Goal: Task Accomplishment & Management: Complete application form

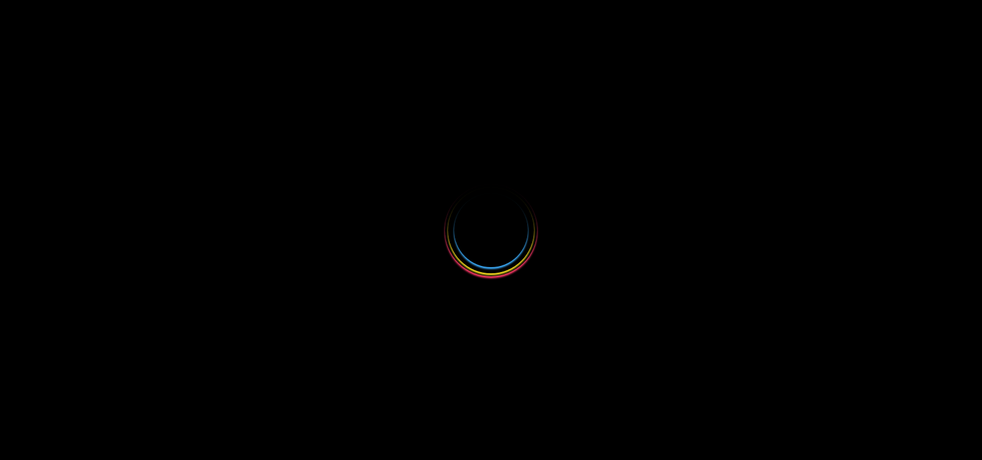
select select
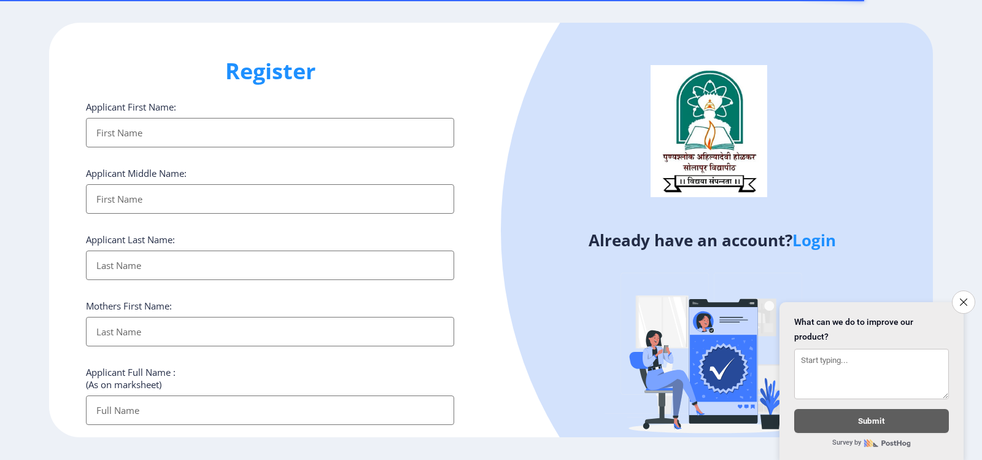
click at [138, 131] on input "Applicant First Name:" at bounding box center [270, 132] width 368 height 29
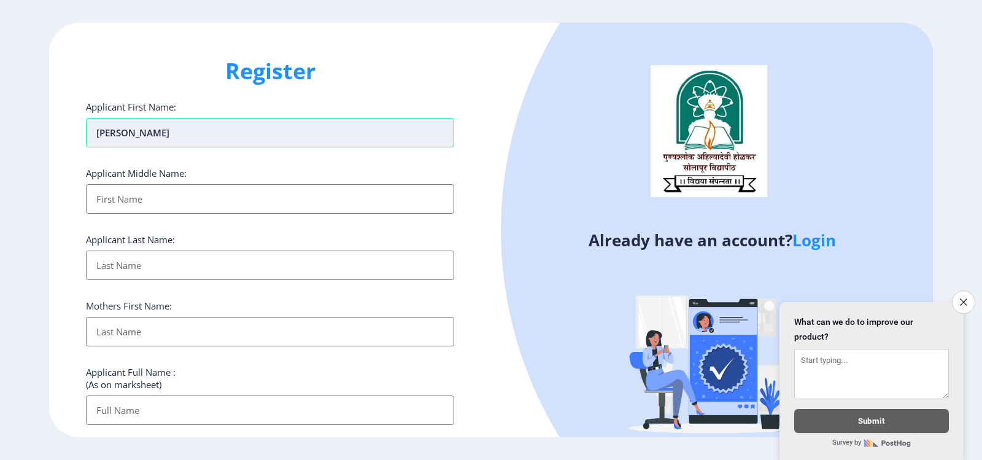
type input "[PERSON_NAME]"
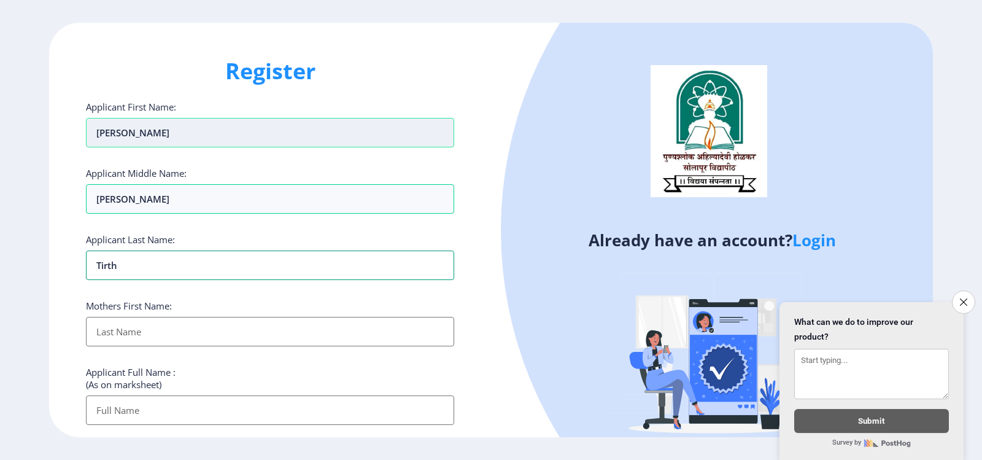
type input "Tirth"
type input "[PERSON_NAME]"
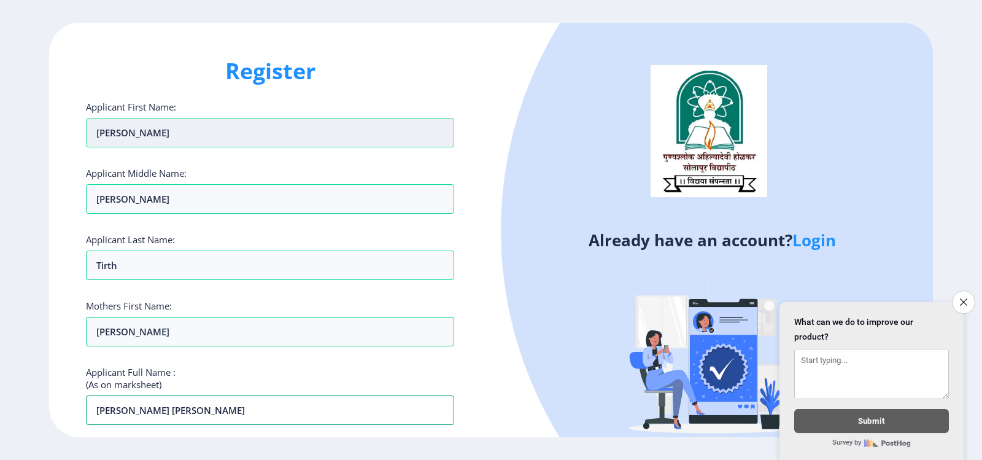
type input "[PERSON_NAME] [PERSON_NAME]"
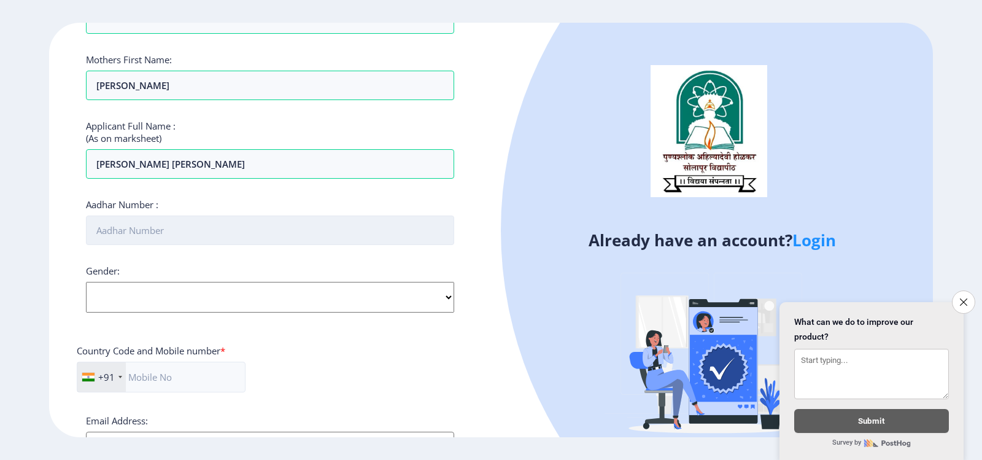
click at [115, 233] on input "Aadhar Number :" at bounding box center [270, 229] width 368 height 29
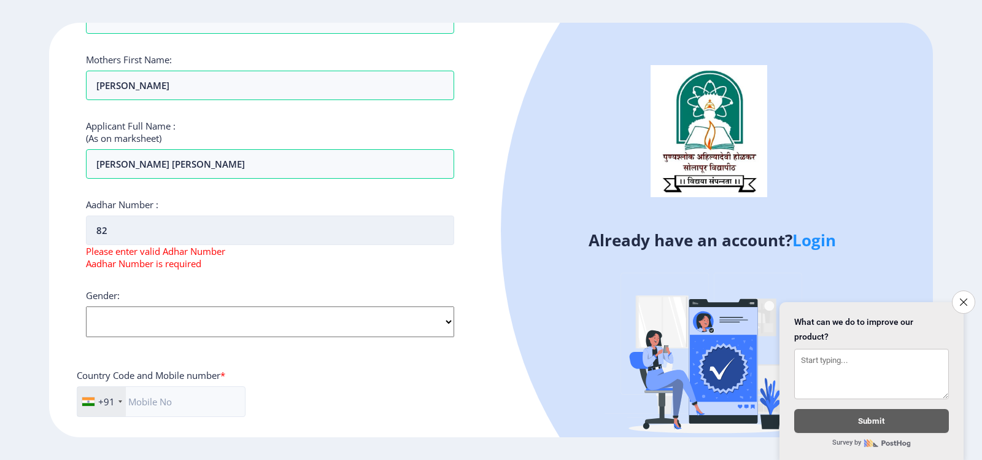
type input "8"
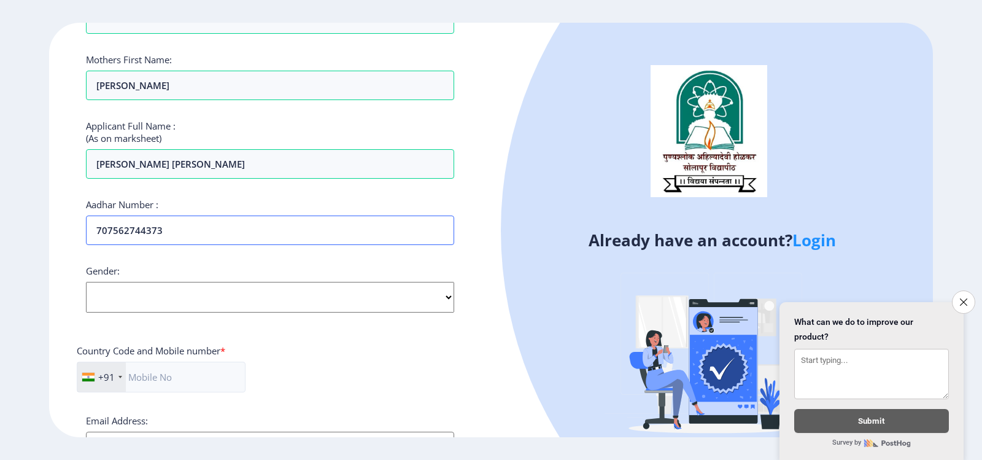
type input "707562744373"
click at [152, 295] on select "Select Gender [DEMOGRAPHIC_DATA] [DEMOGRAPHIC_DATA] Other" at bounding box center [270, 297] width 368 height 31
select select "[DEMOGRAPHIC_DATA]"
click at [86, 282] on select "Select Gender [DEMOGRAPHIC_DATA] [DEMOGRAPHIC_DATA] Other" at bounding box center [270, 297] width 368 height 31
drag, startPoint x: 151, startPoint y: 380, endPoint x: 158, endPoint y: 382, distance: 7.2
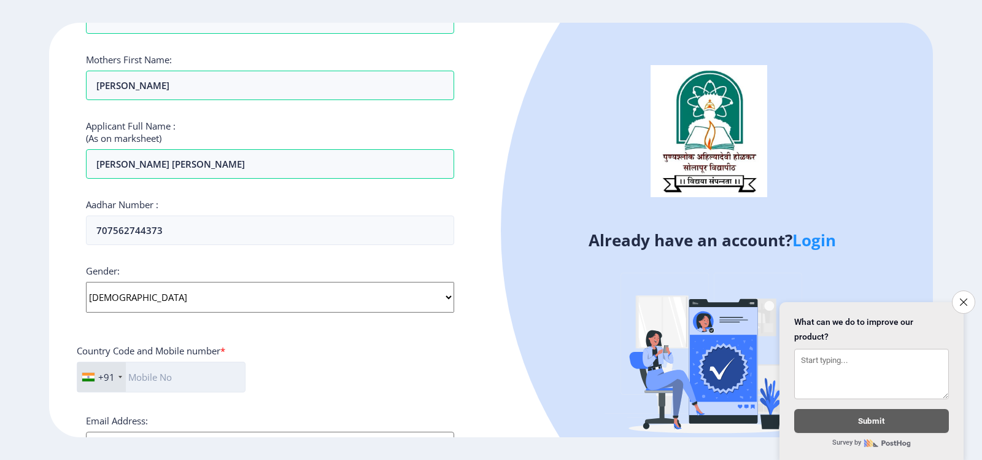
click at [151, 380] on input "text" at bounding box center [161, 377] width 169 height 31
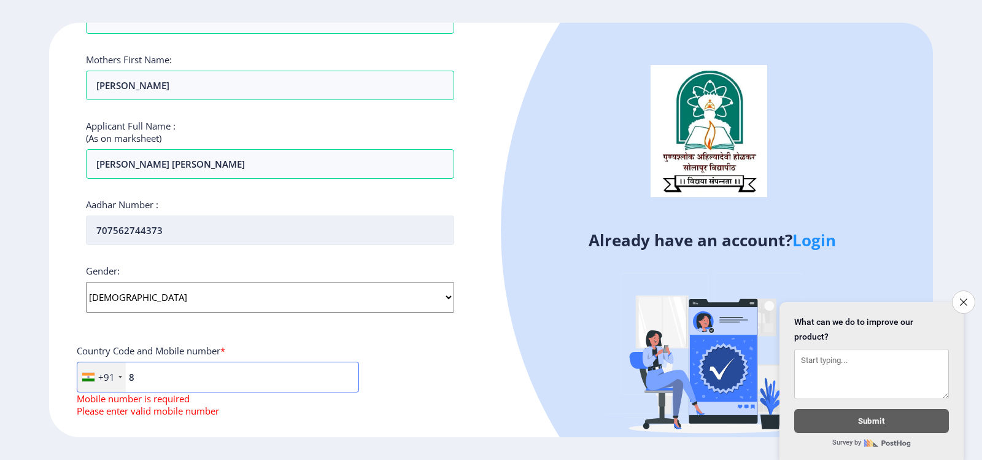
type input "8"
click at [131, 238] on input "707562744373" at bounding box center [270, 229] width 368 height 29
click at [138, 235] on input "707562744373" at bounding box center [270, 229] width 368 height 29
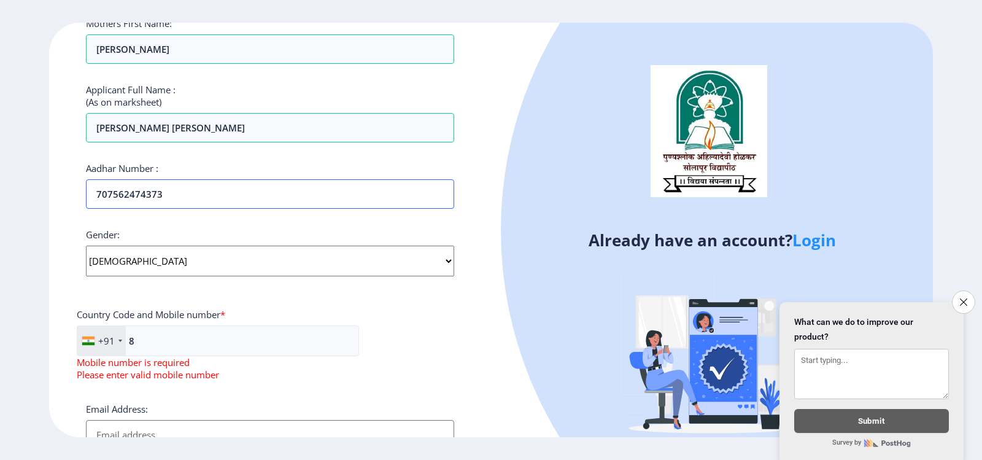
scroll to position [308, 0]
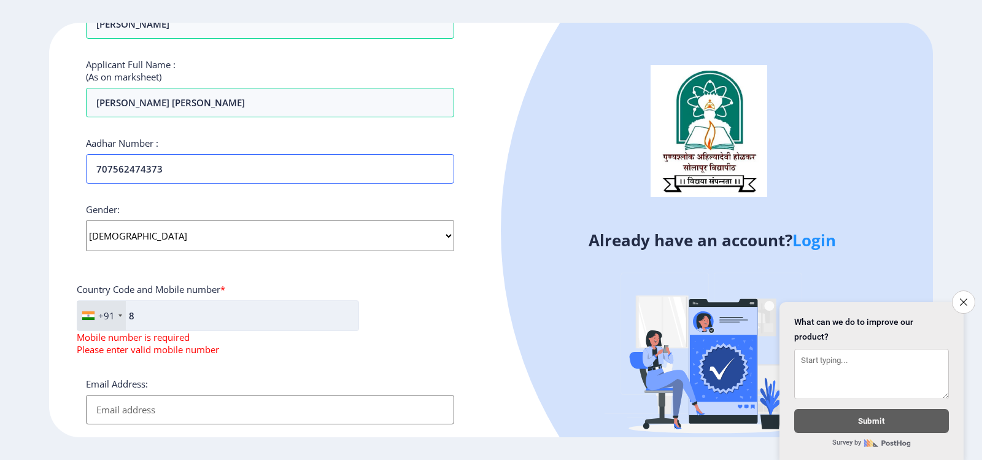
type input "707562474373"
click at [166, 319] on input "8" at bounding box center [218, 315] width 282 height 31
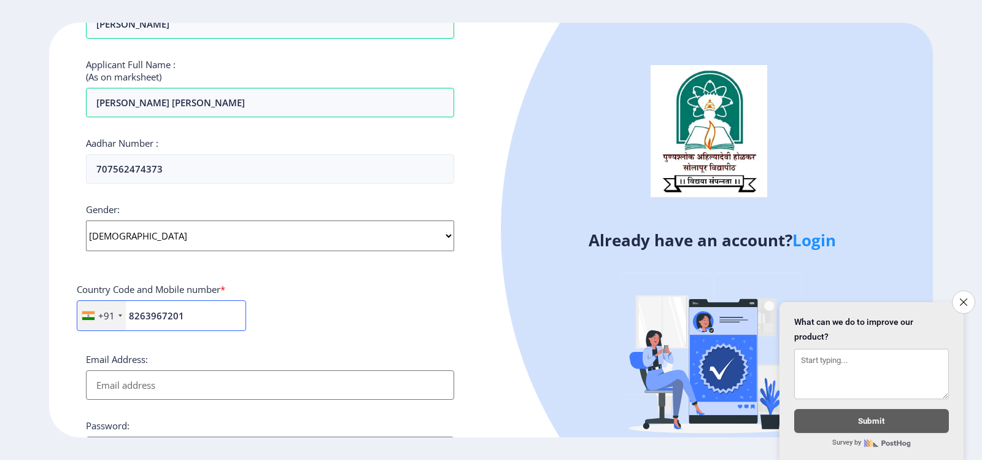
type input "8263967201"
click at [153, 375] on input "Email Address:" at bounding box center [270, 384] width 368 height 29
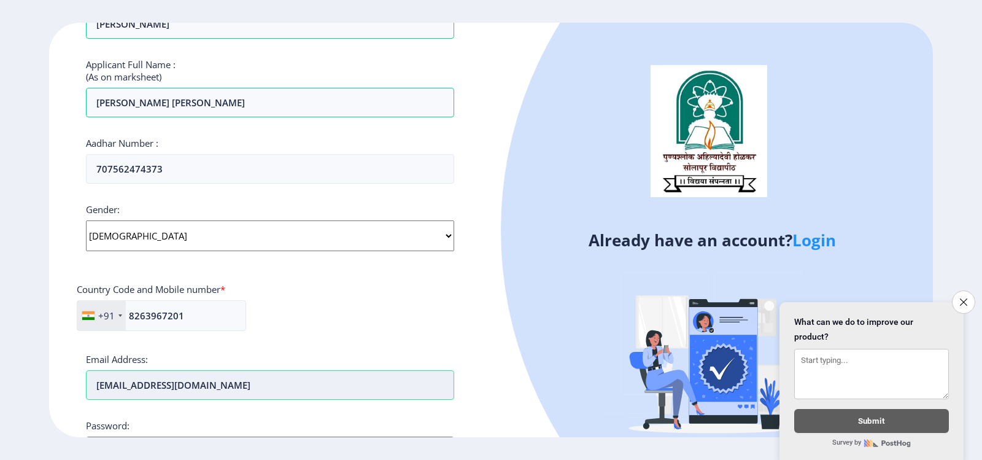
type input "[EMAIL_ADDRESS][DOMAIN_NAME]"
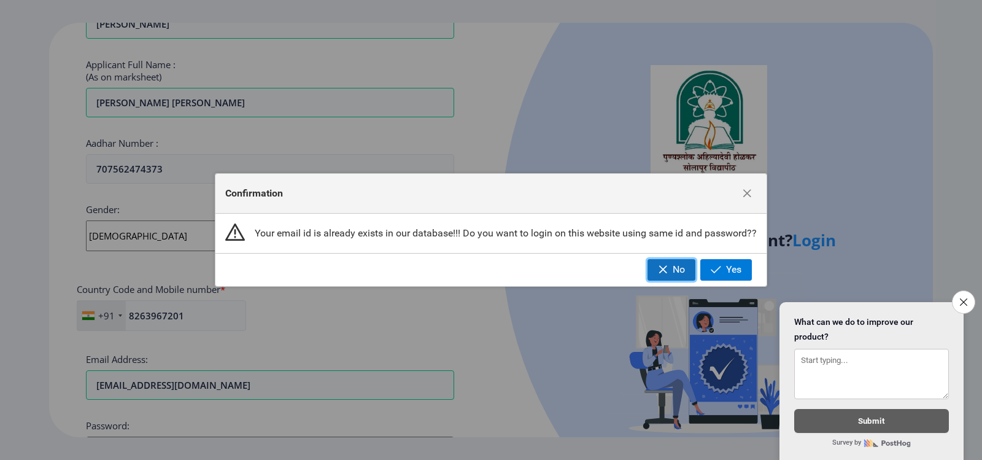
click at [677, 266] on span "No" at bounding box center [679, 269] width 12 height 11
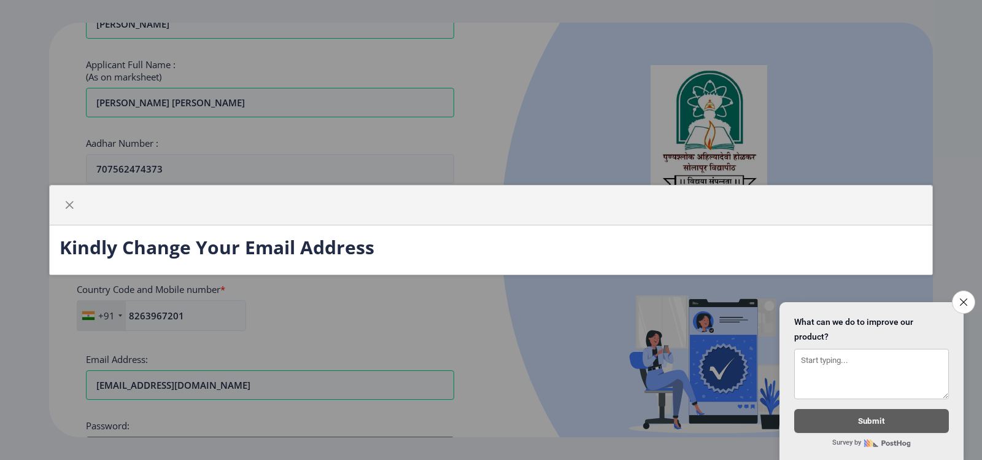
click at [524, 313] on div "Kindly Change Your Email Address" at bounding box center [491, 230] width 982 height 460
click at [68, 204] on span "button" at bounding box center [69, 205] width 10 height 10
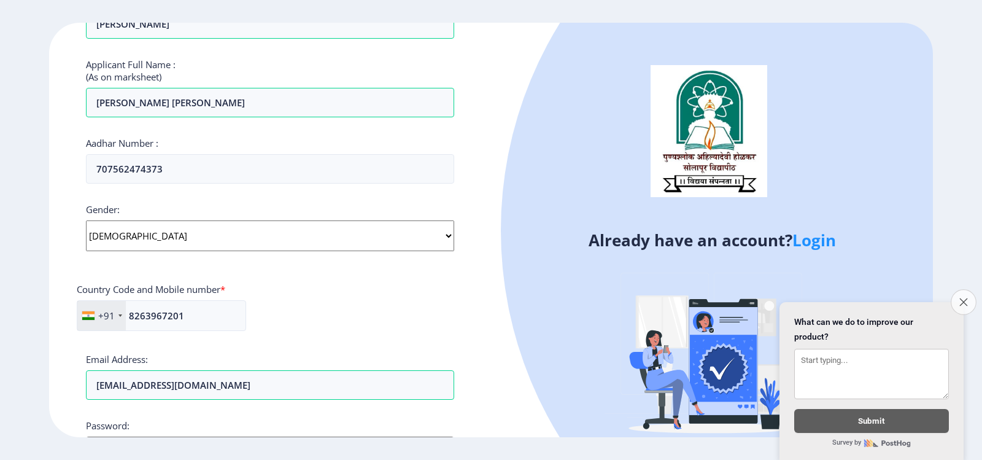
click at [960, 298] on icon "Close survey" at bounding box center [963, 302] width 8 height 8
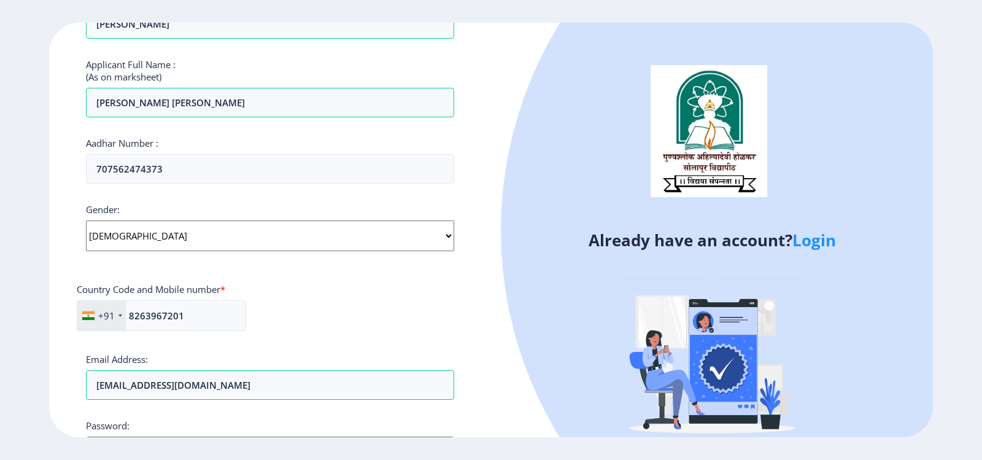
click at [790, 236] on h4 "Already have an account? Login" at bounding box center [712, 240] width 424 height 20
click at [811, 241] on link "Login" at bounding box center [814, 240] width 44 height 22
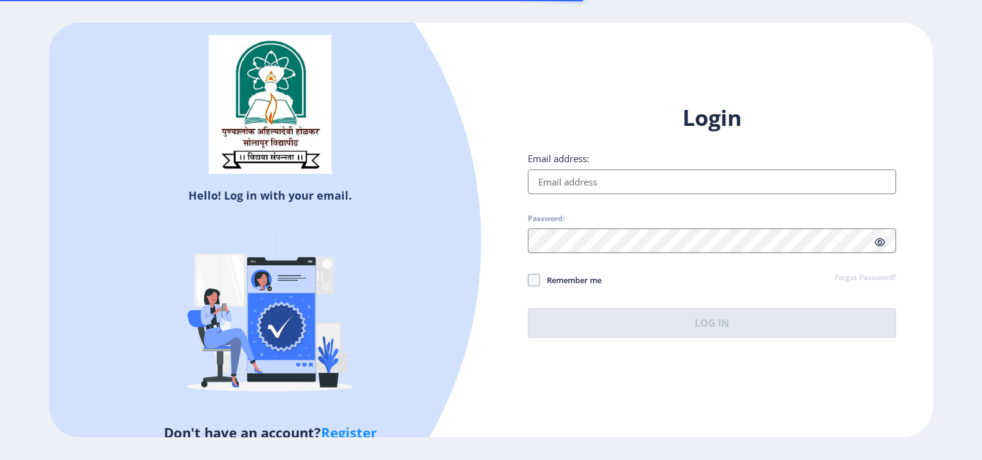
click at [594, 175] on input "Email address:" at bounding box center [712, 181] width 368 height 25
type input "[EMAIL_ADDRESS][DOMAIN_NAME]"
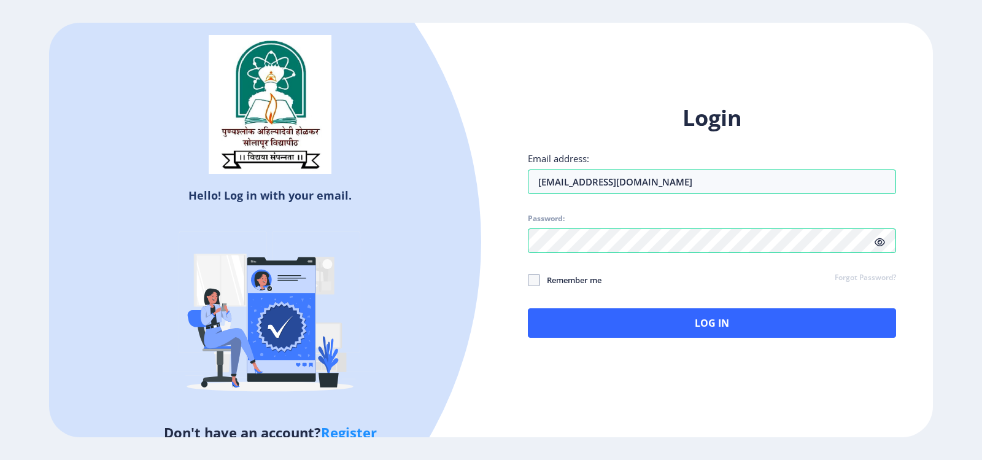
click at [880, 241] on icon at bounding box center [880, 242] width 10 height 9
click at [535, 281] on span at bounding box center [534, 280] width 12 height 12
click at [529, 280] on input "Remember me" at bounding box center [528, 279] width 1 height 1
checkbox input "true"
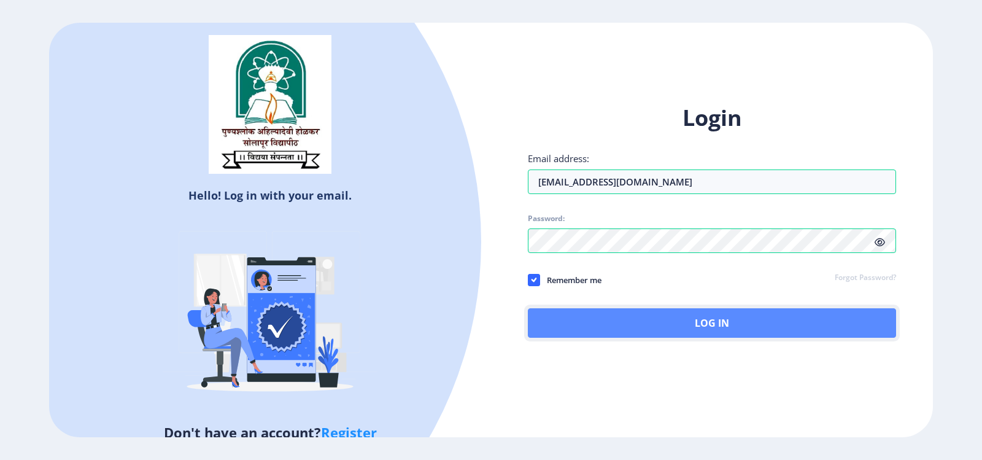
click at [715, 320] on button "Log In" at bounding box center [712, 322] width 368 height 29
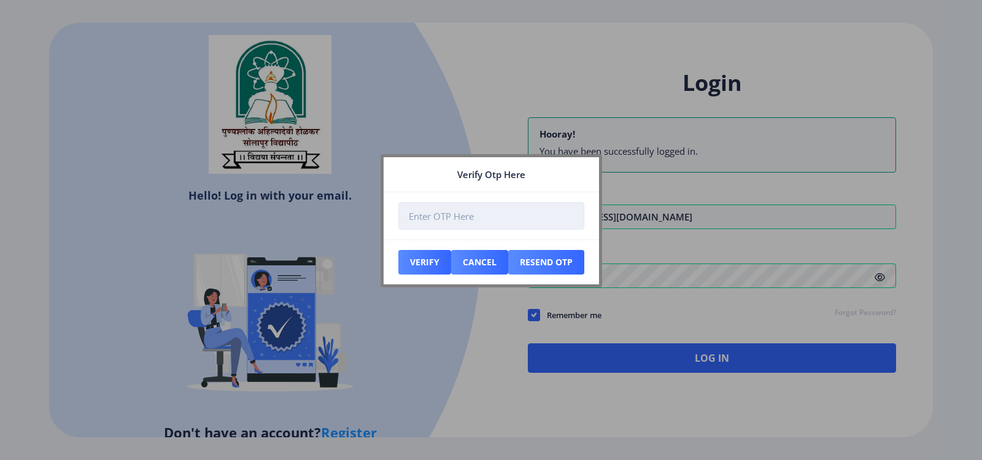
click at [399, 215] on input "number" at bounding box center [491, 216] width 186 height 28
click at [532, 269] on button "Resend Otp" at bounding box center [546, 262] width 76 height 25
click at [492, 260] on button "Cancel" at bounding box center [479, 262] width 57 height 25
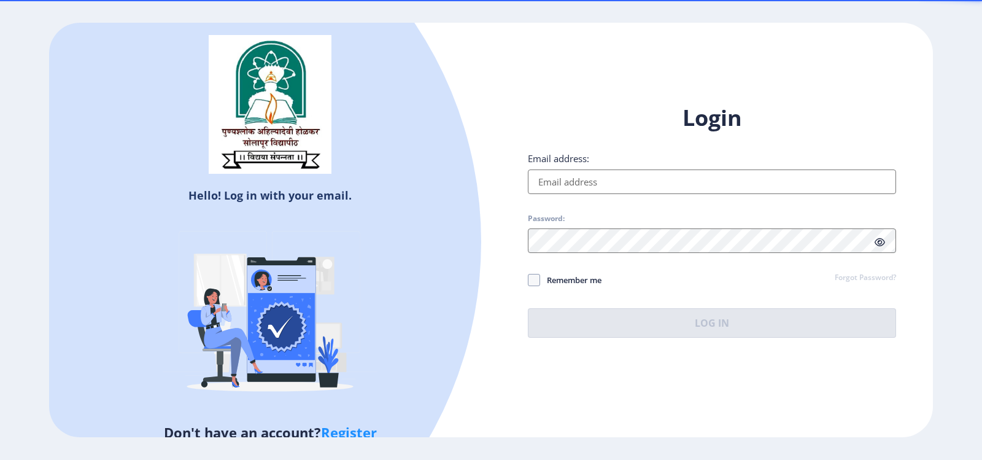
click at [592, 183] on input "Email address:" at bounding box center [712, 181] width 368 height 25
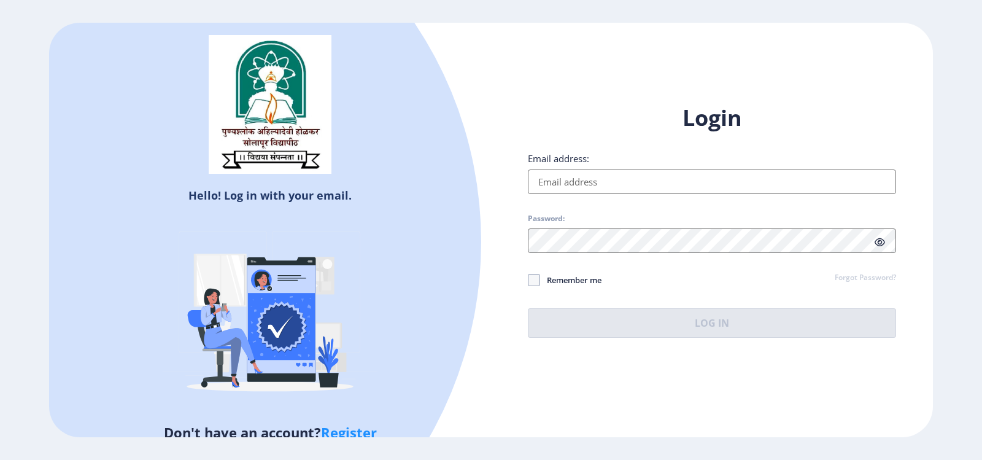
type input "[EMAIL_ADDRESS][DOMAIN_NAME]"
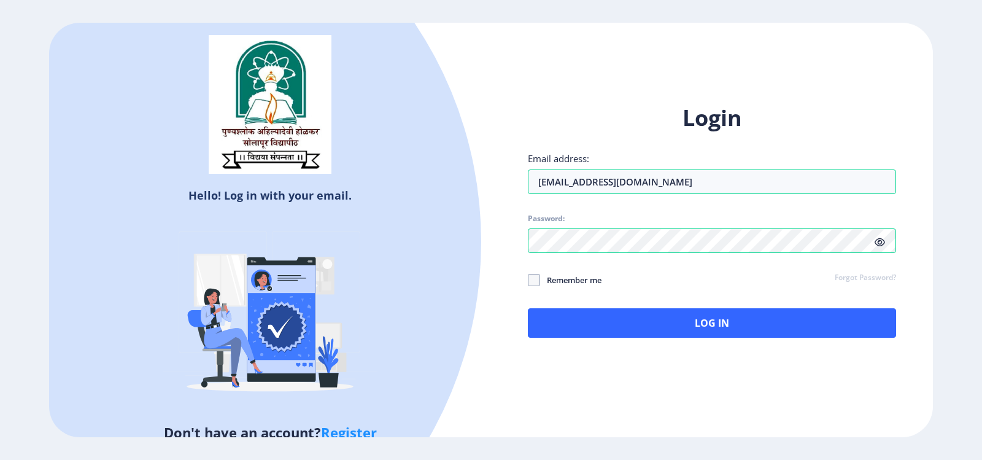
click at [877, 238] on icon at bounding box center [880, 242] width 10 height 9
click at [533, 279] on span at bounding box center [534, 280] width 12 height 12
click at [529, 279] on input "Remember me" at bounding box center [528, 279] width 1 height 1
checkbox input "true"
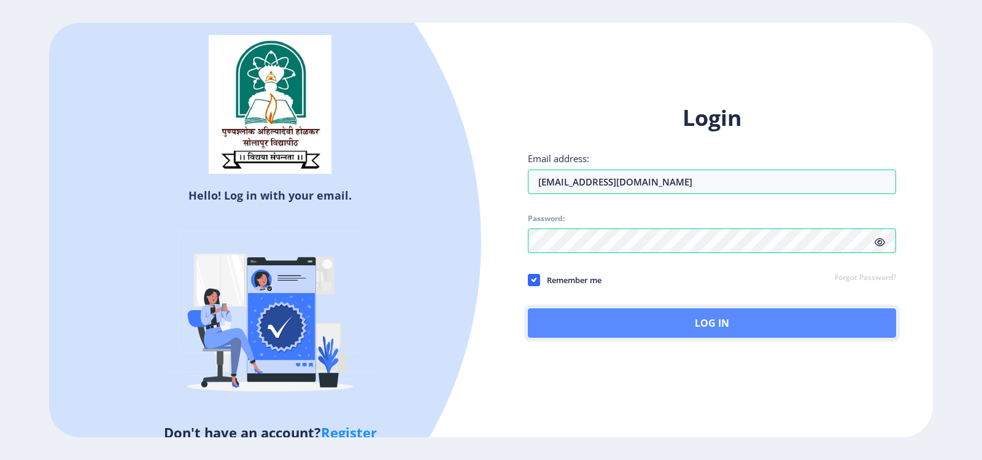
click at [664, 333] on button "Log In" at bounding box center [712, 322] width 368 height 29
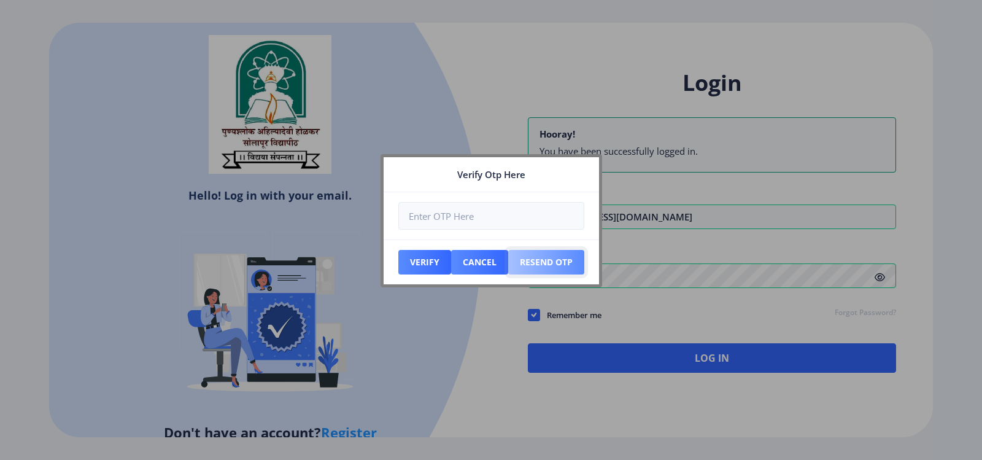
click at [558, 263] on button "Resend Otp" at bounding box center [546, 262] width 76 height 25
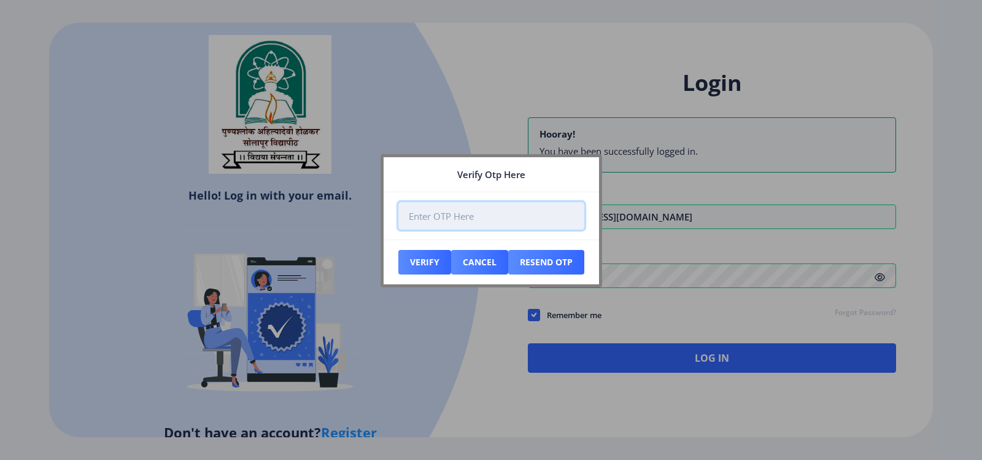
click at [468, 214] on input "number" at bounding box center [491, 216] width 186 height 28
